Goal: Task Accomplishment & Management: Complete application form

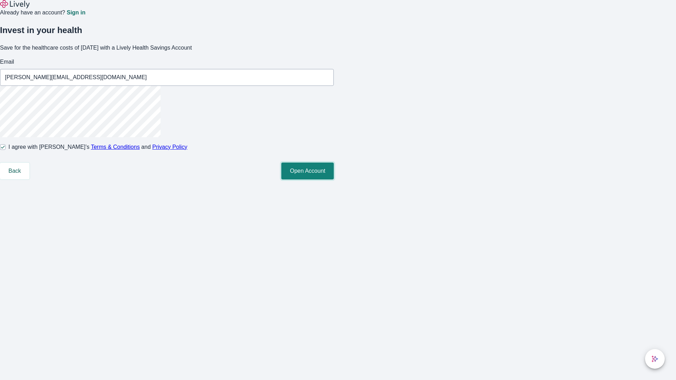
click at [334, 180] on button "Open Account" at bounding box center [307, 171] width 52 height 17
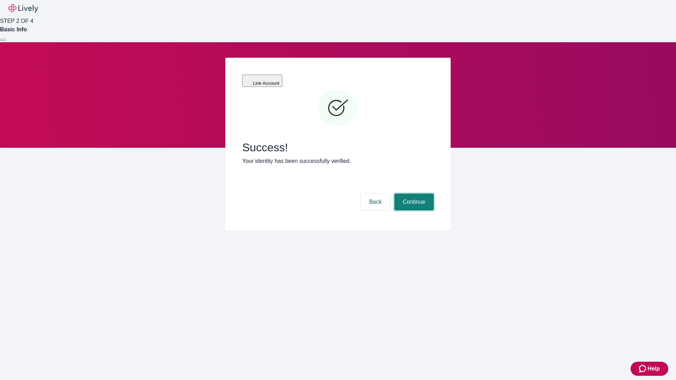
click at [413, 194] on button "Continue" at bounding box center [413, 202] width 39 height 17
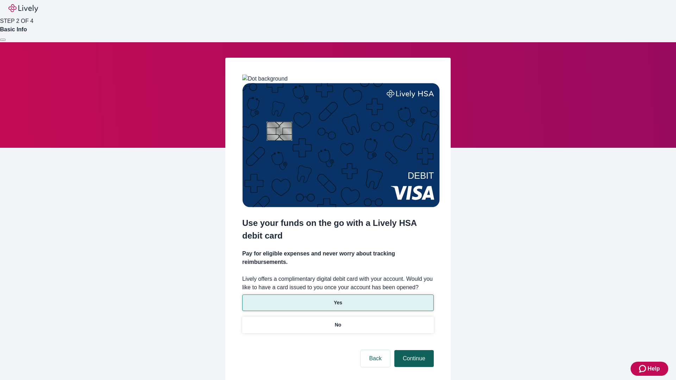
click at [338, 299] on p "Yes" at bounding box center [338, 302] width 8 height 7
click at [413, 350] on button "Continue" at bounding box center [413, 358] width 39 height 17
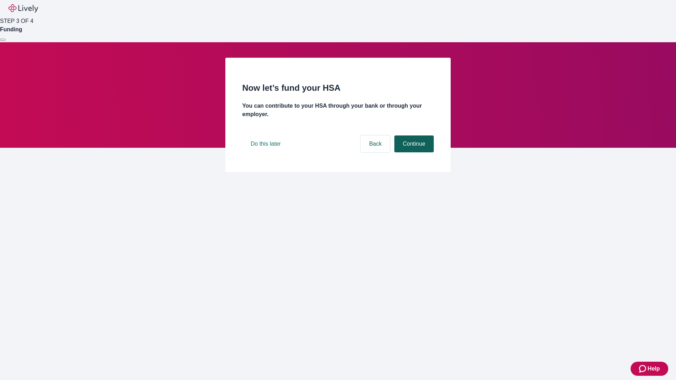
click at [413, 153] on button "Continue" at bounding box center [413, 144] width 39 height 17
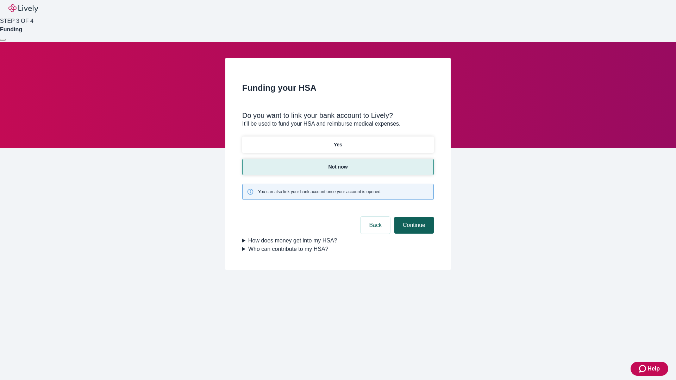
click at [413, 217] on button "Continue" at bounding box center [413, 225] width 39 height 17
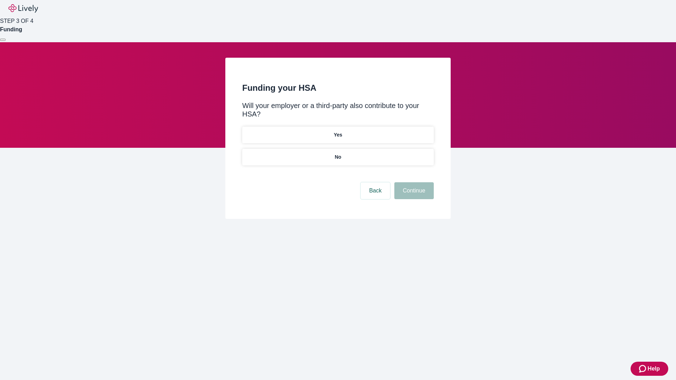
click at [338, 154] on p "No" at bounding box center [338, 157] width 7 height 7
click at [413, 182] on button "Continue" at bounding box center [413, 190] width 39 height 17
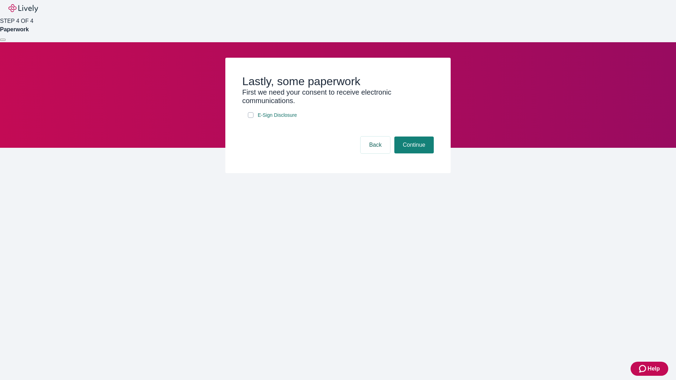
click at [251, 118] on input "E-Sign Disclosure" at bounding box center [251, 115] width 6 height 6
checkbox input "true"
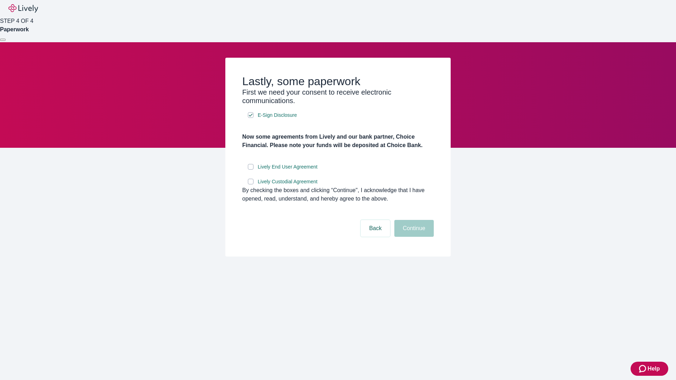
click at [251, 170] on input "Lively End User Agreement" at bounding box center [251, 167] width 6 height 6
checkbox input "true"
click at [251, 185] on input "Lively Custodial Agreement" at bounding box center [251, 182] width 6 height 6
checkbox input "true"
click at [413, 237] on button "Continue" at bounding box center [413, 228] width 39 height 17
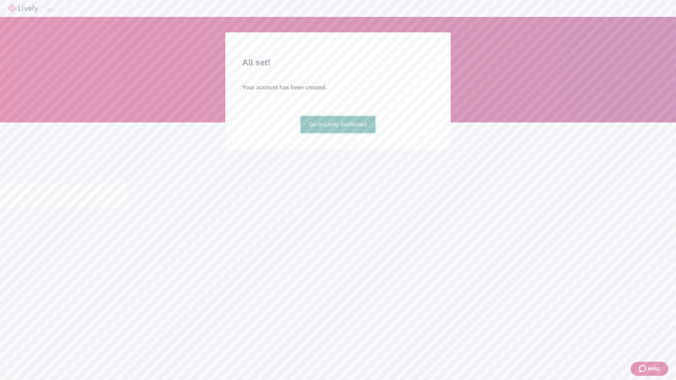
click at [338, 133] on link "Go to Lively dashboard" at bounding box center [338, 124] width 75 height 17
